Goal: Navigation & Orientation: Find specific page/section

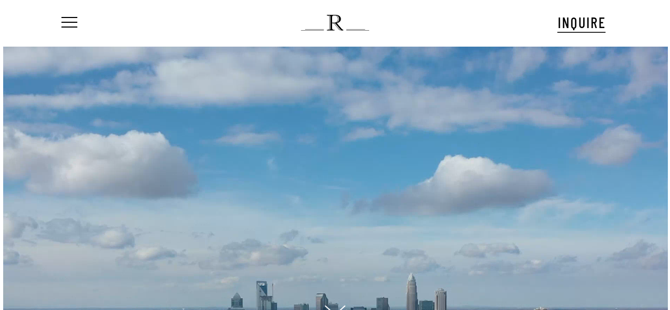
scroll to position [41, 0]
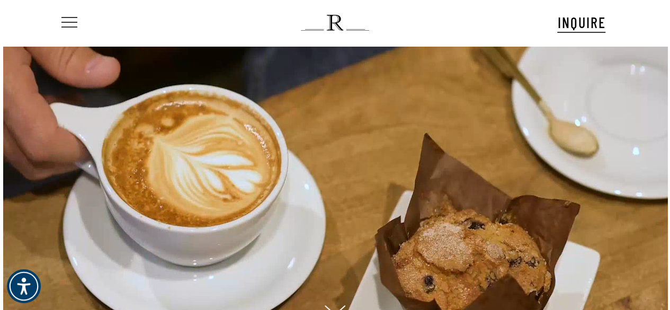
click at [64, 21] on span "Navigation Menu" at bounding box center [70, 22] width 12 height 15
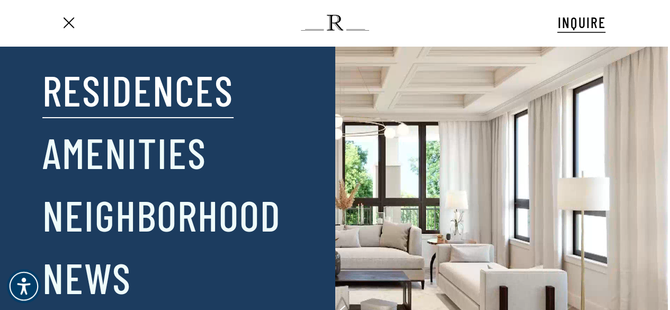
click at [86, 89] on link "Residences" at bounding box center [137, 89] width 191 height 55
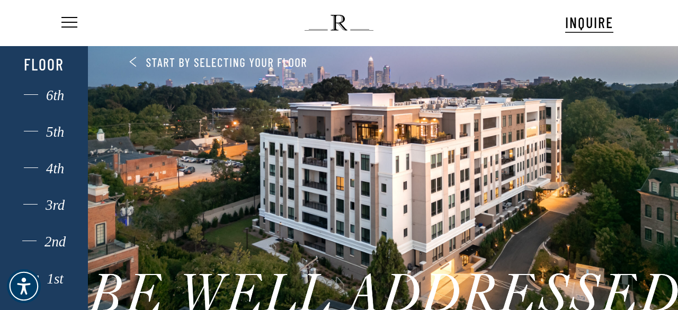
click at [58, 282] on div "1st" at bounding box center [44, 279] width 61 height 14
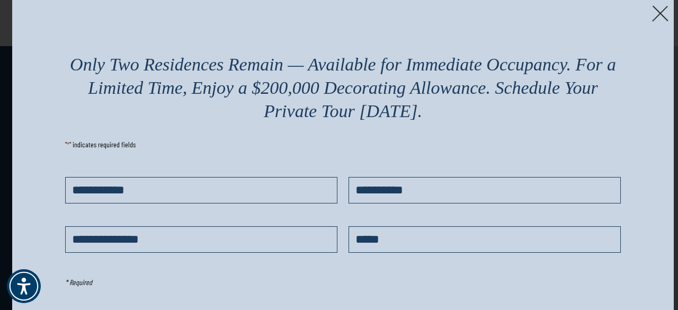
click at [653, 10] on img at bounding box center [660, 13] width 16 height 16
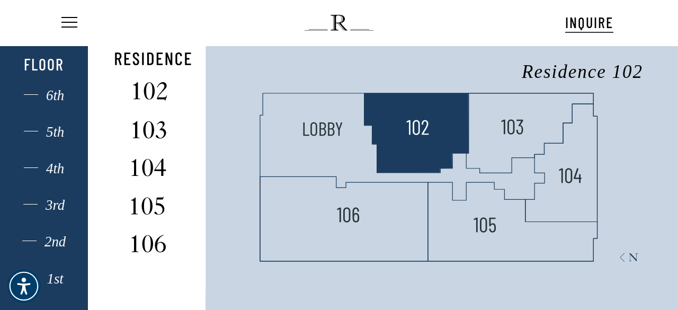
click at [406, 151] on polygon at bounding box center [416, 132] width 104 height 79
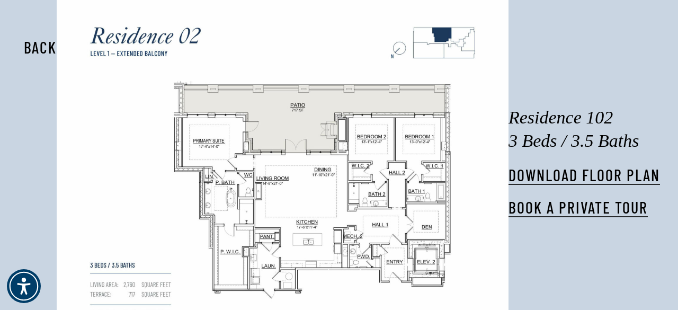
click at [46, 50] on button "Back" at bounding box center [40, 47] width 67 height 24
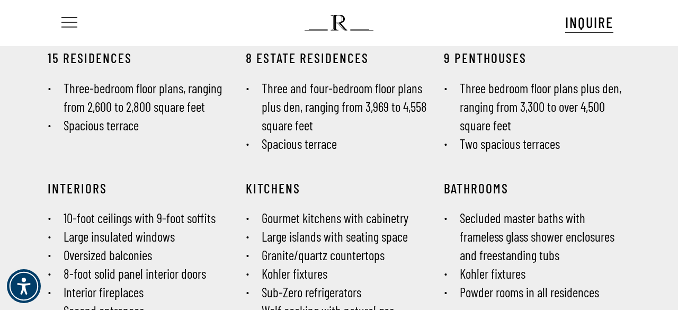
click at [70, 26] on span "Navigation Menu" at bounding box center [70, 22] width 12 height 15
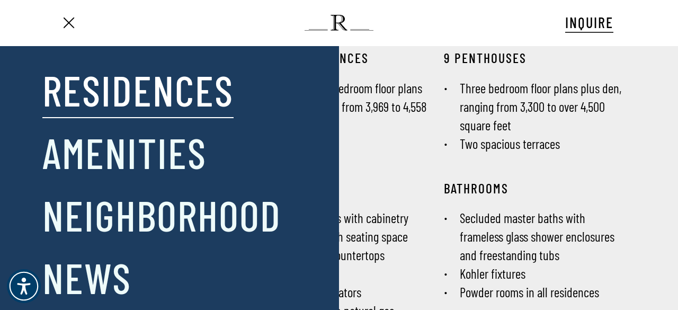
click at [82, 87] on link "Residences" at bounding box center [137, 89] width 191 height 55
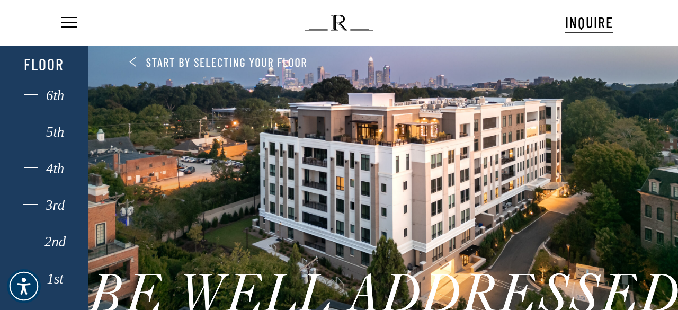
click at [58, 245] on div "2nd" at bounding box center [44, 242] width 61 height 14
click at [415, 177] on div at bounding box center [383, 179] width 590 height 282
click at [53, 94] on div "6th" at bounding box center [44, 95] width 61 height 14
click at [50, 93] on div "6th" at bounding box center [44, 95] width 61 height 14
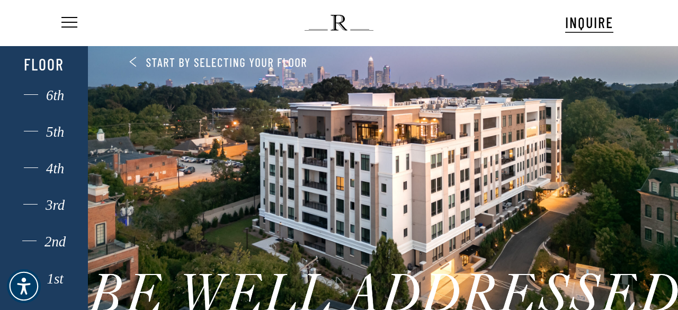
click at [54, 95] on div "6th" at bounding box center [44, 95] width 61 height 14
click at [336, 29] on img at bounding box center [338, 23] width 68 height 16
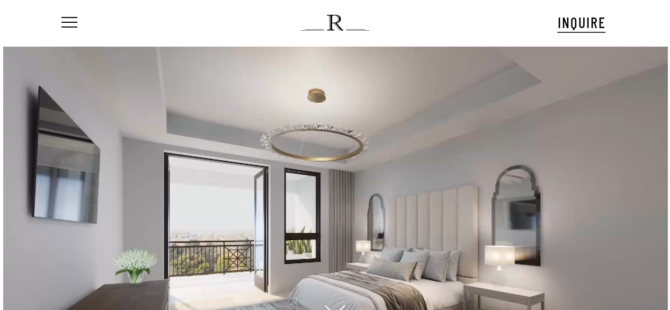
scroll to position [41, 0]
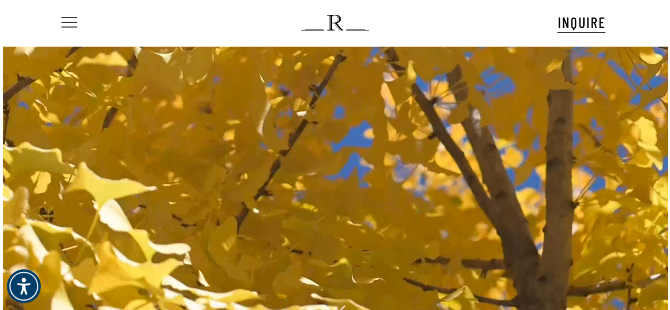
click at [72, 26] on span "Navigation Menu" at bounding box center [70, 22] width 12 height 15
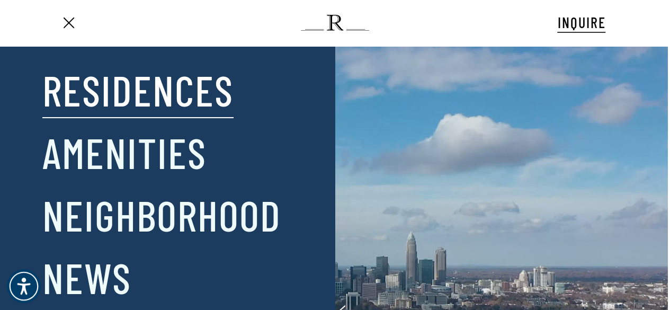
click at [82, 92] on link "Residences" at bounding box center [137, 89] width 191 height 55
